Goal: Task Accomplishment & Management: Manage account settings

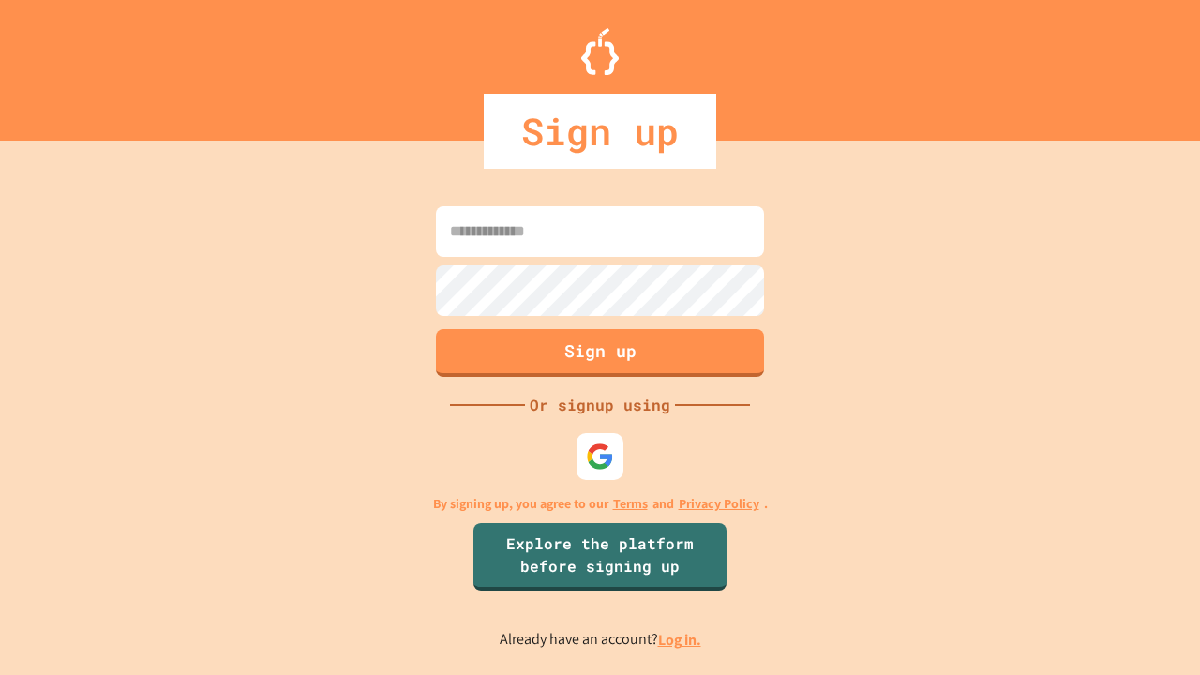
click at [681, 639] on link "Log in." at bounding box center [679, 640] width 43 height 20
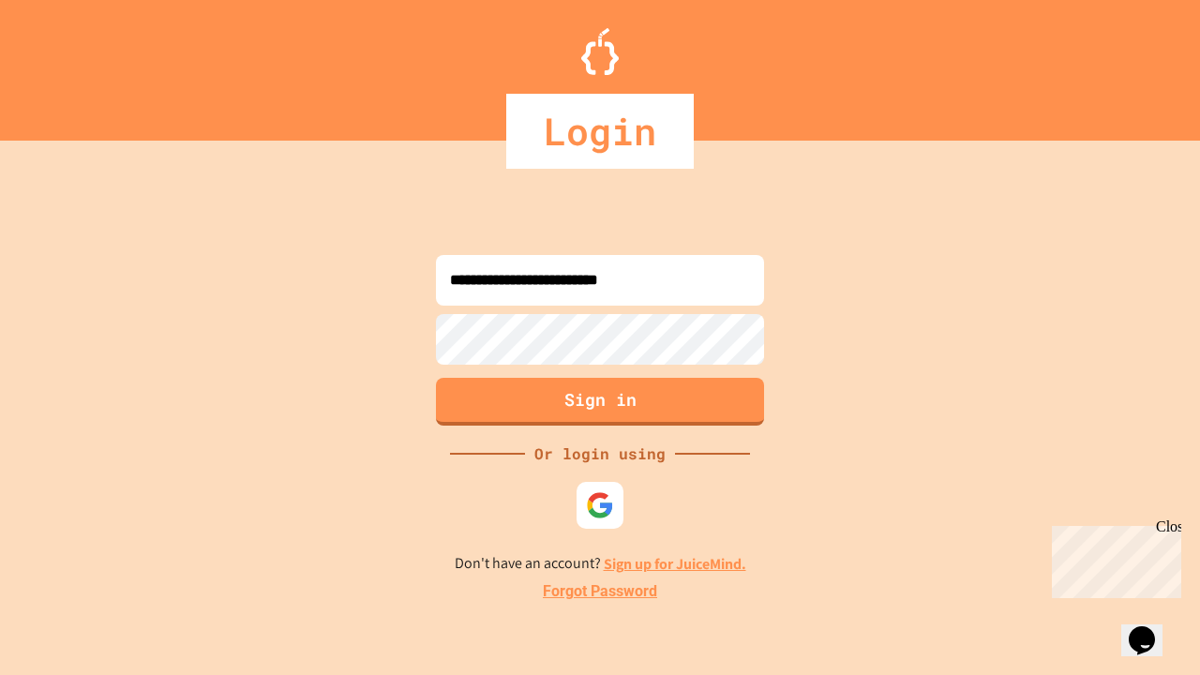
type input "**********"
